Goal: Information Seeking & Learning: Learn about a topic

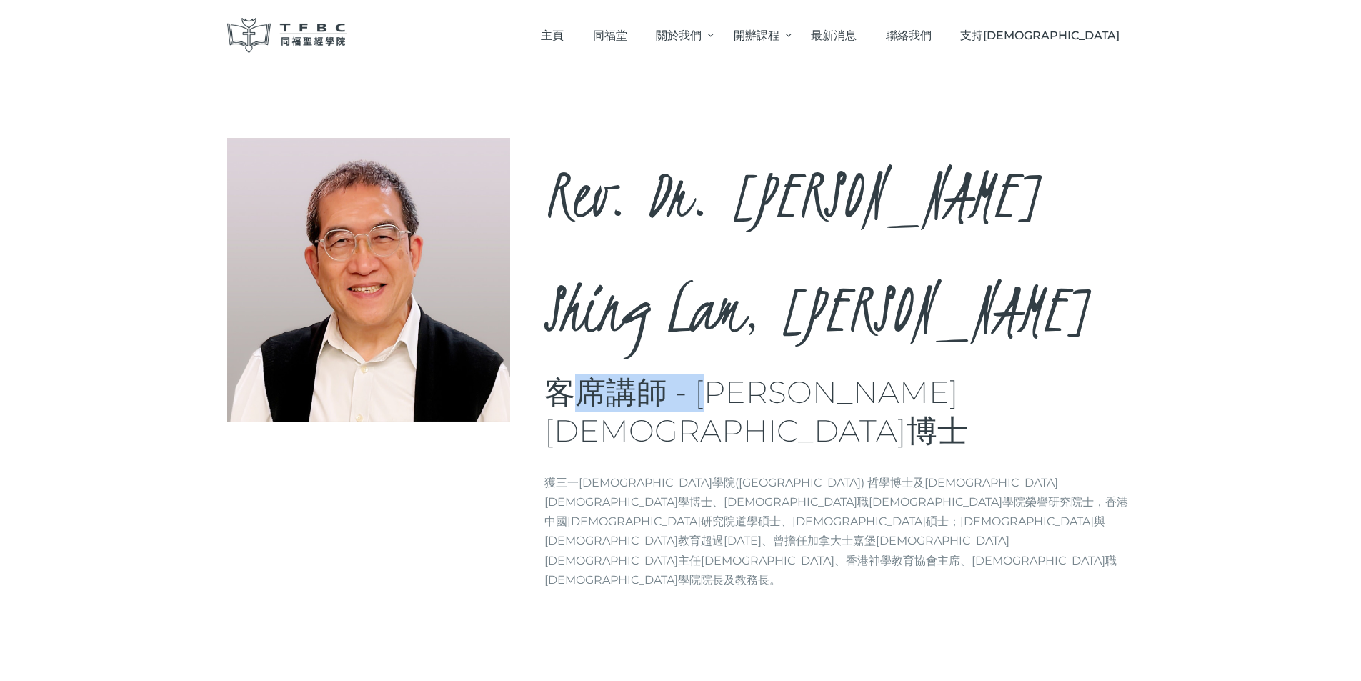
drag, startPoint x: 594, startPoint y: 280, endPoint x: 750, endPoint y: 279, distance: 155.8
click at [745, 374] on h3 "客席講師 - [PERSON_NAME][DEMOGRAPHIC_DATA]博士" at bounding box center [839, 412] width 590 height 76
drag, startPoint x: 750, startPoint y: 279, endPoint x: 797, endPoint y: 281, distance: 47.9
click at [750, 374] on h3 "客席講師 - [PERSON_NAME][DEMOGRAPHIC_DATA]博士" at bounding box center [839, 412] width 590 height 76
drag, startPoint x: 797, startPoint y: 281, endPoint x: 581, endPoint y: 289, distance: 216.6
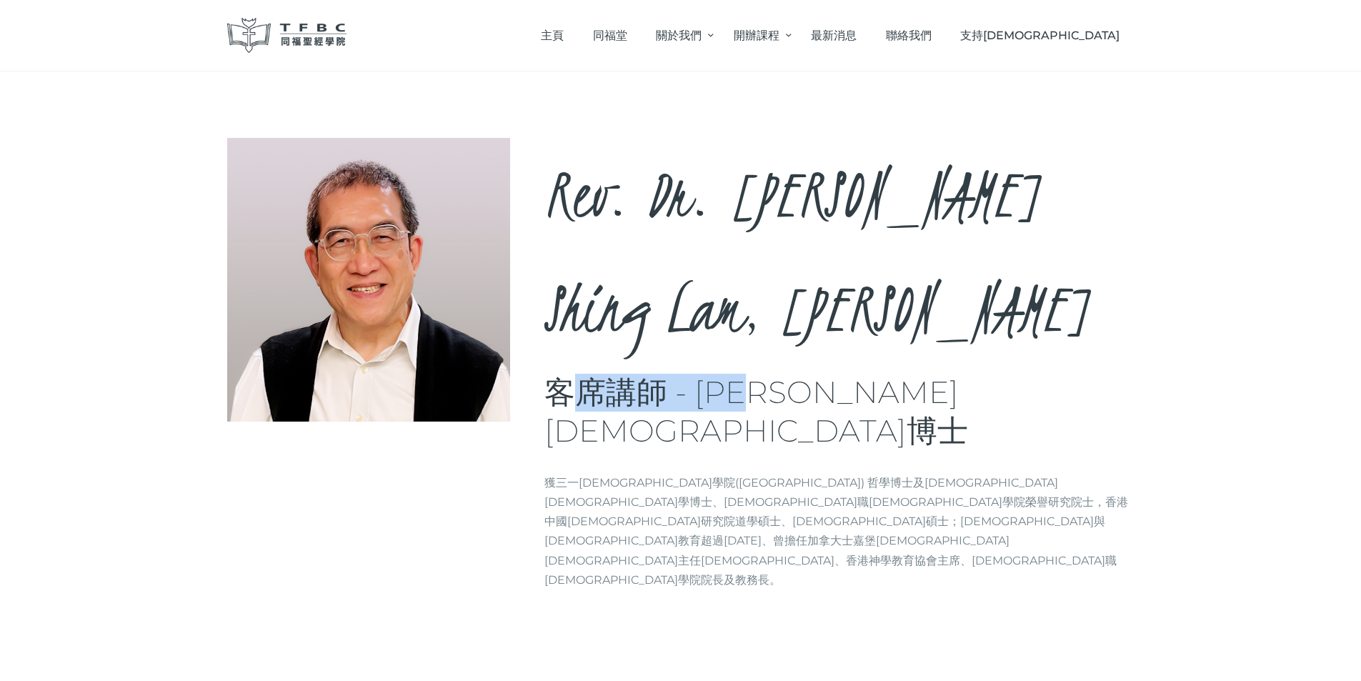
click at [581, 374] on h3 "客席講師 - [PERSON_NAME][DEMOGRAPHIC_DATA]博士" at bounding box center [839, 412] width 590 height 76
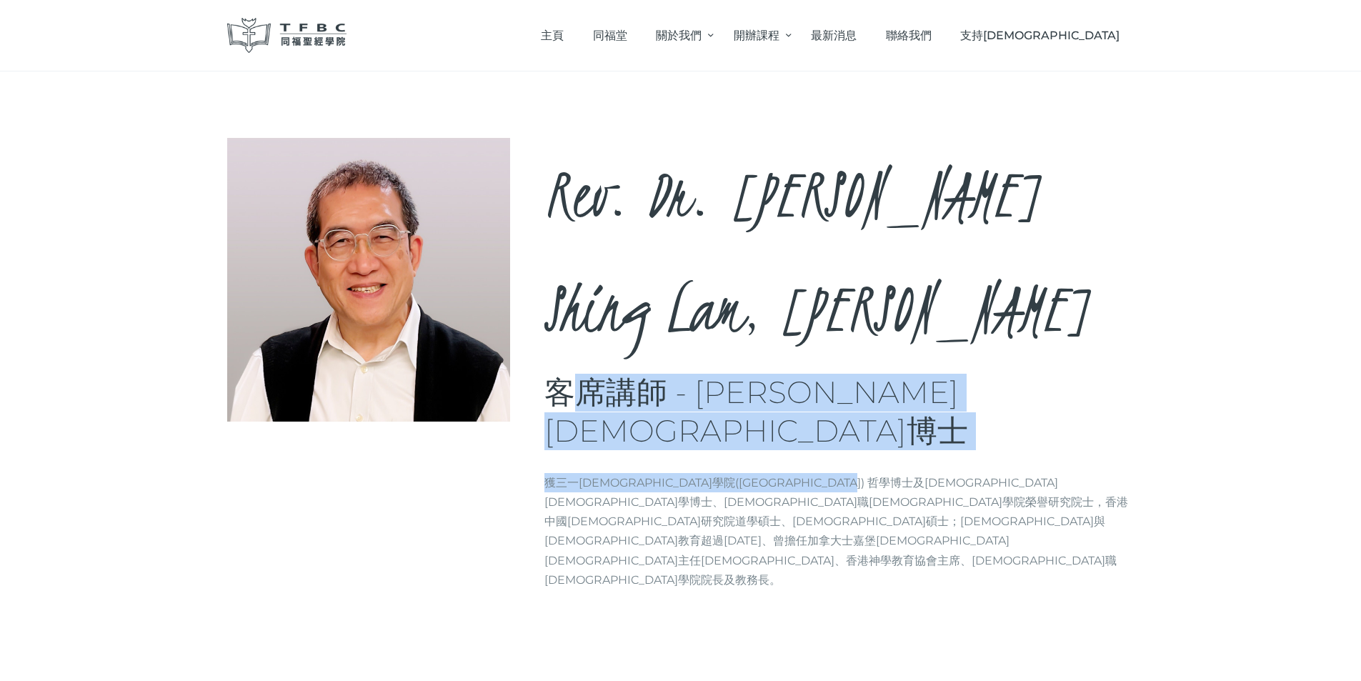
drag, startPoint x: 579, startPoint y: 289, endPoint x: 812, endPoint y: 298, distance: 233.8
click at [807, 298] on div "Rev. Dr. [PERSON_NAME], [PERSON_NAME] 客席講師 - [PERSON_NAME][DEMOGRAPHIC_DATA]博士 …" at bounding box center [839, 369] width 590 height 463
click at [812, 298] on div "Rev. Dr. [PERSON_NAME], [PERSON_NAME] 客席講師 - [PERSON_NAME][DEMOGRAPHIC_DATA]博士 …" at bounding box center [839, 369] width 590 height 463
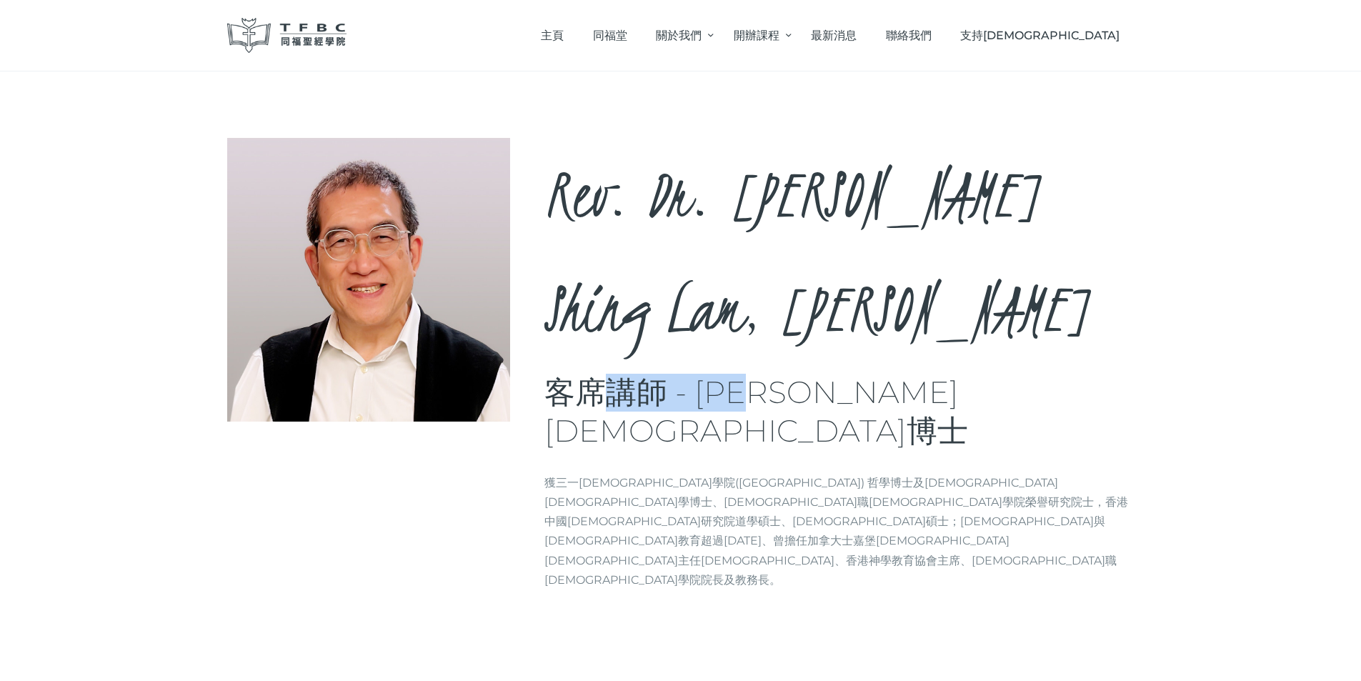
drag, startPoint x: 643, startPoint y: 286, endPoint x: 579, endPoint y: 285, distance: 63.6
click at [582, 374] on h3 "客席講師 - [PERSON_NAME][DEMOGRAPHIC_DATA]博士" at bounding box center [839, 412] width 590 height 76
click at [579, 374] on h3 "客席講師 - [PERSON_NAME][DEMOGRAPHIC_DATA]博士" at bounding box center [839, 412] width 590 height 76
drag, startPoint x: 622, startPoint y: 287, endPoint x: 732, endPoint y: 293, distance: 110.9
click at [724, 374] on h3 "客席講師 - [PERSON_NAME][DEMOGRAPHIC_DATA]博士" at bounding box center [839, 412] width 590 height 76
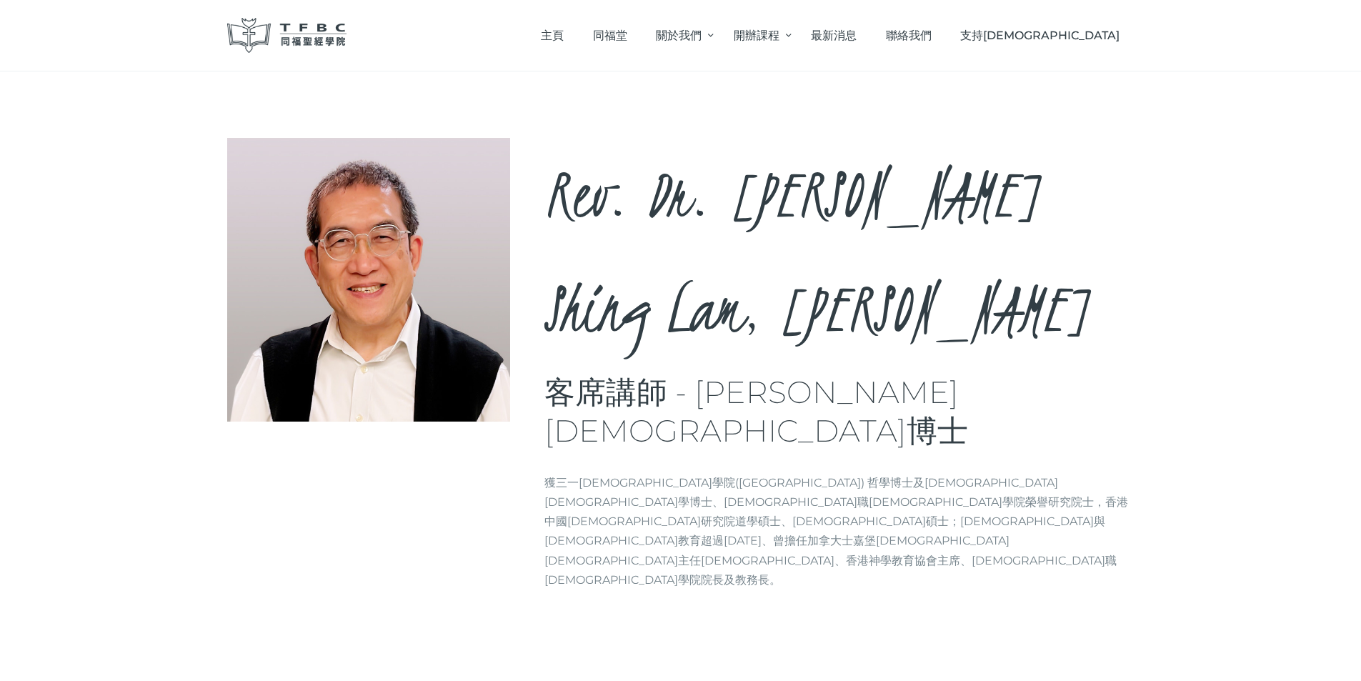
click at [931, 473] on p "獲三一[DEMOGRAPHIC_DATA]學院([GEOGRAPHIC_DATA]) 哲學博士及[DEMOGRAPHIC_DATA][DEMOGRAPHIC_…" at bounding box center [839, 531] width 590 height 116
drag, startPoint x: 961, startPoint y: 353, endPoint x: 1032, endPoint y: 354, distance: 71.5
click at [1030, 473] on p "獲三一[DEMOGRAPHIC_DATA]學院([GEOGRAPHIC_DATA]) 哲學博士及[DEMOGRAPHIC_DATA][DEMOGRAPHIC_…" at bounding box center [839, 531] width 590 height 116
click at [1032, 473] on p "獲三一[DEMOGRAPHIC_DATA]學院([GEOGRAPHIC_DATA]) 哲學博士及[DEMOGRAPHIC_DATA][DEMOGRAPHIC_…" at bounding box center [839, 531] width 590 height 116
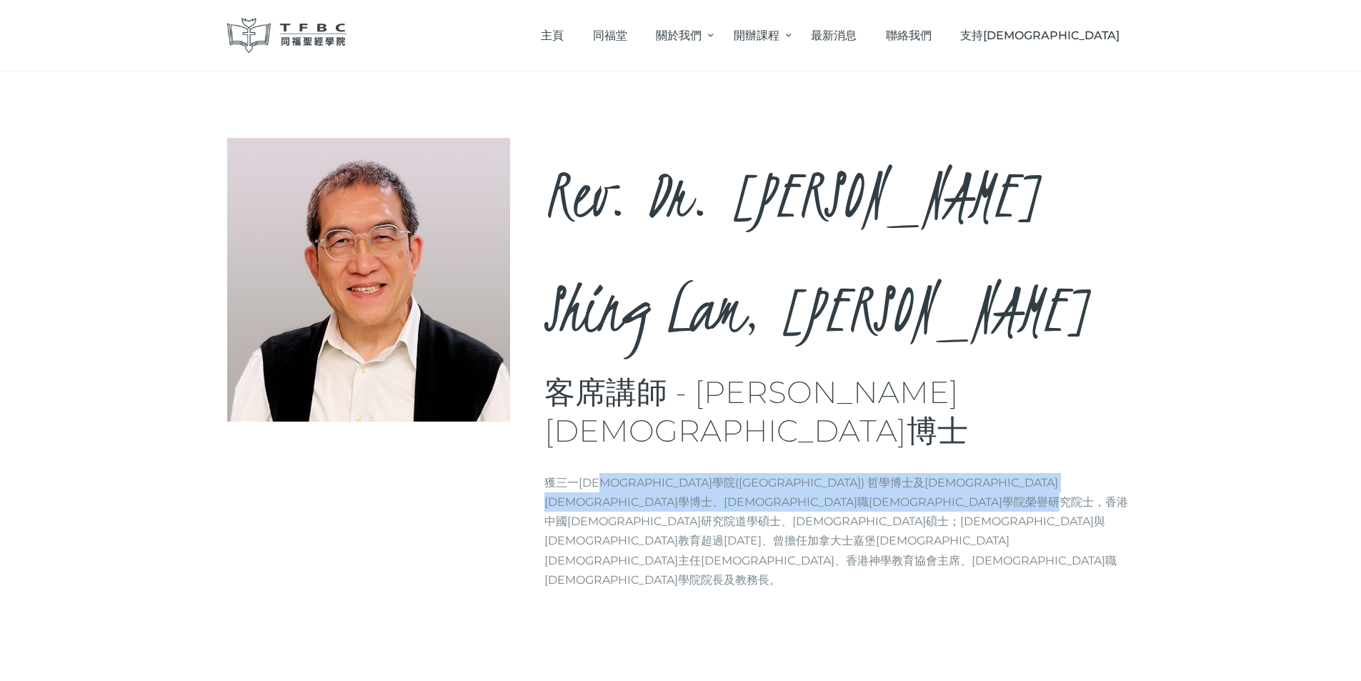
drag, startPoint x: 650, startPoint y: 352, endPoint x: 607, endPoint y: 334, distance: 46.1
click at [608, 473] on p "獲三一[DEMOGRAPHIC_DATA]學院([GEOGRAPHIC_DATA]) 哲學博士及[DEMOGRAPHIC_DATA][DEMOGRAPHIC_…" at bounding box center [839, 531] width 590 height 116
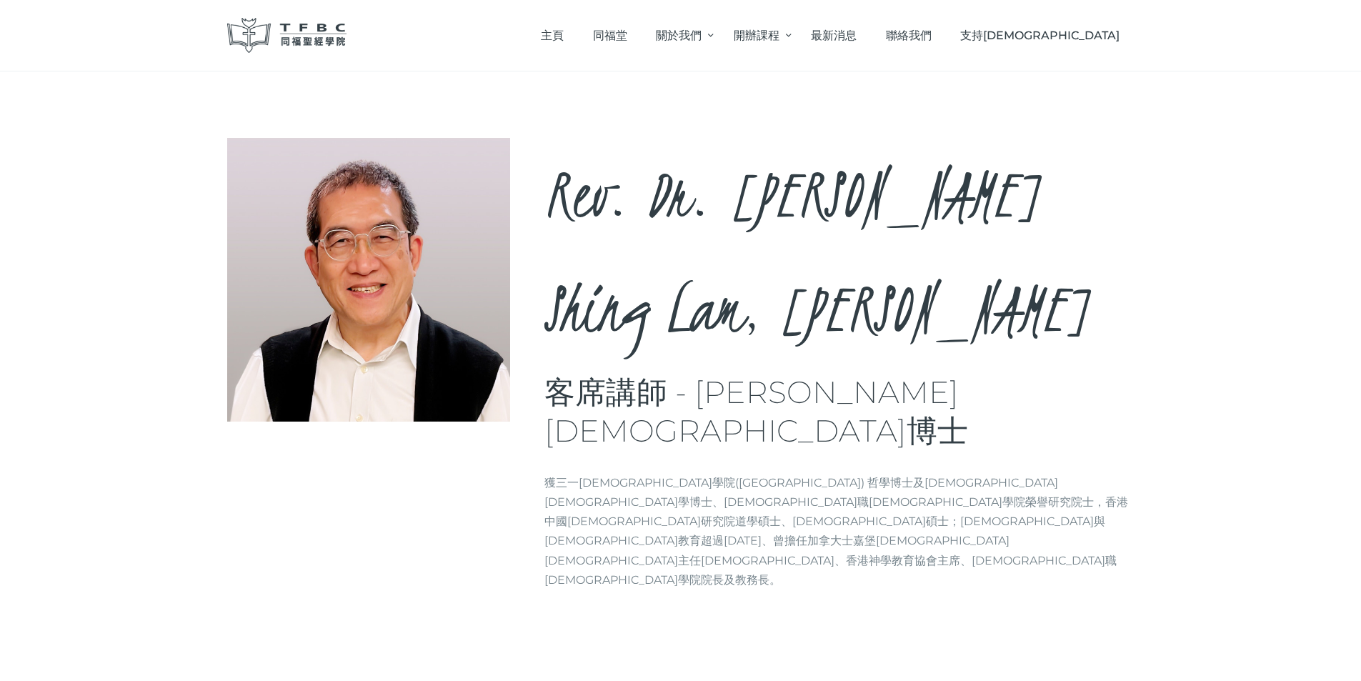
click at [607, 473] on p "獲三一[DEMOGRAPHIC_DATA]學院([GEOGRAPHIC_DATA]) 哲學博士及[DEMOGRAPHIC_DATA][DEMOGRAPHIC_…" at bounding box center [839, 531] width 590 height 116
drag, startPoint x: 753, startPoint y: 283, endPoint x: 842, endPoint y: 282, distance: 89.3
click at [842, 374] on h3 "客席講師 - [PERSON_NAME][DEMOGRAPHIC_DATA]博士" at bounding box center [839, 412] width 590 height 76
click at [843, 374] on h3 "客席講師 - [PERSON_NAME][DEMOGRAPHIC_DATA]博士" at bounding box center [839, 412] width 590 height 76
drag, startPoint x: 882, startPoint y: 280, endPoint x: 600, endPoint y: 269, distance: 281.7
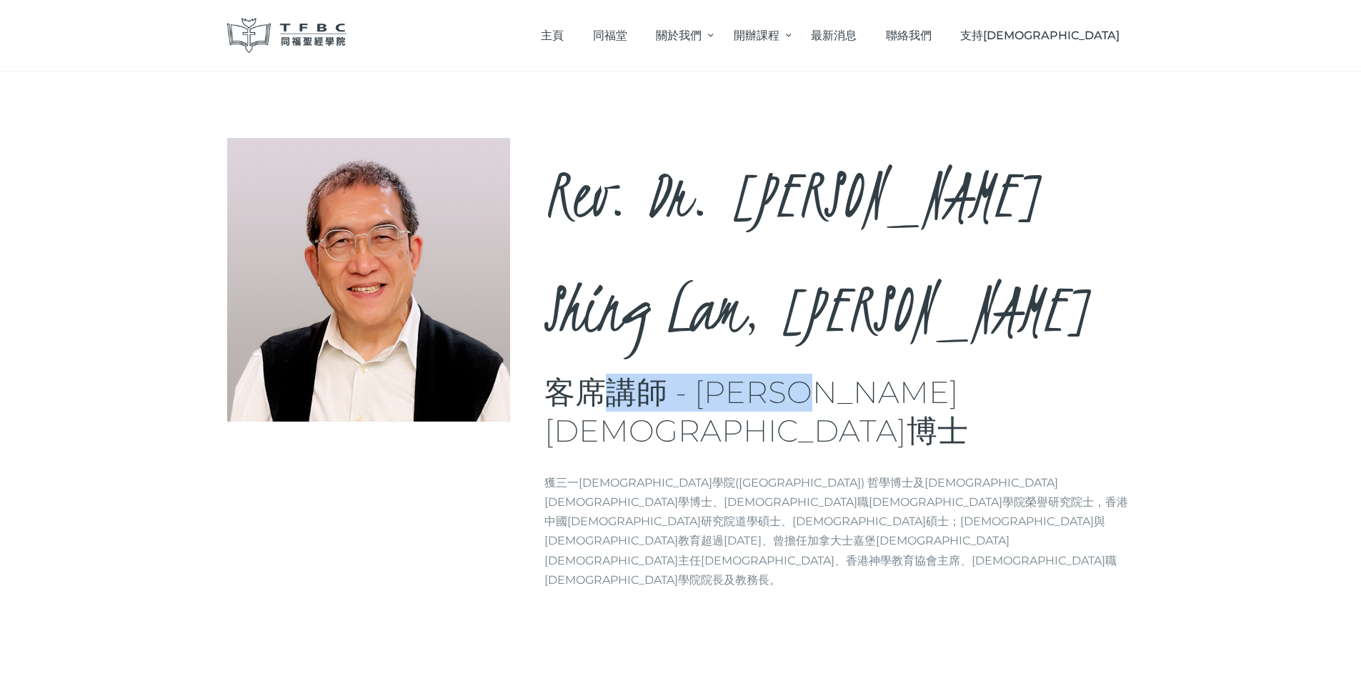
click at [600, 374] on h3 "客席講師 - [PERSON_NAME][DEMOGRAPHIC_DATA]博士" at bounding box center [839, 412] width 590 height 76
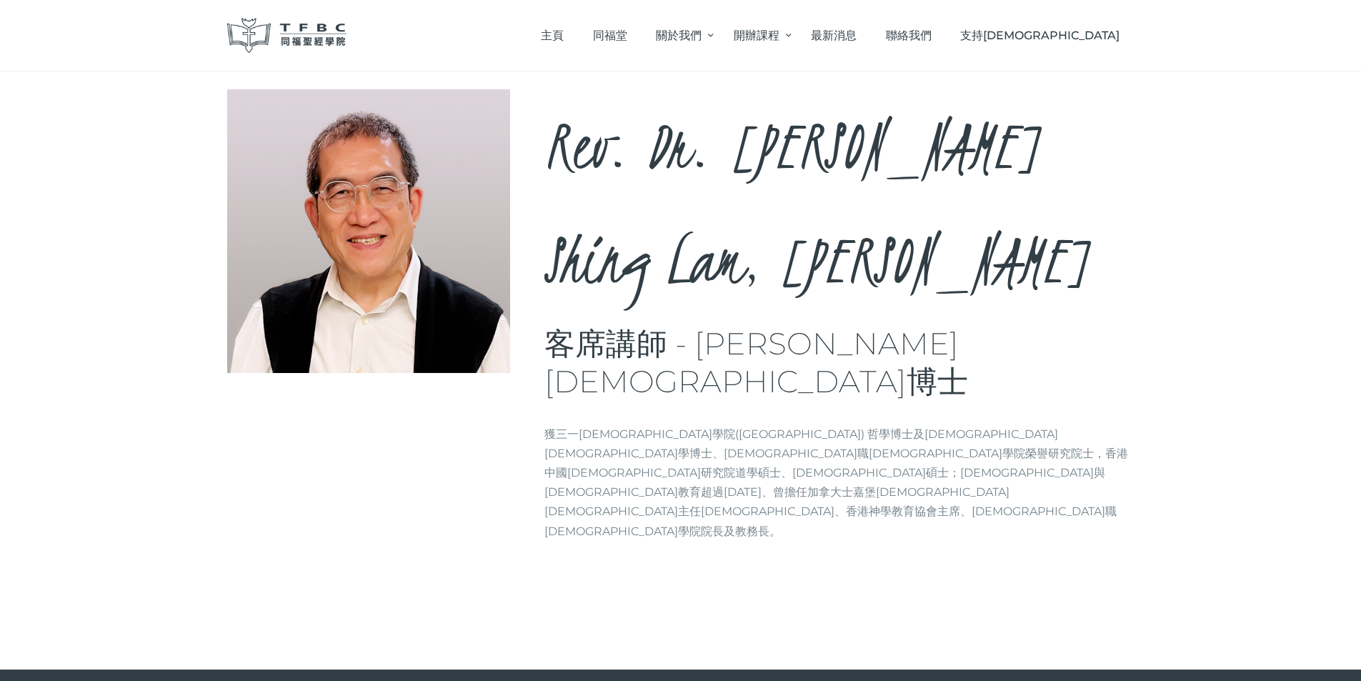
scroll to position [104, 0]
